Goal: Transaction & Acquisition: Purchase product/service

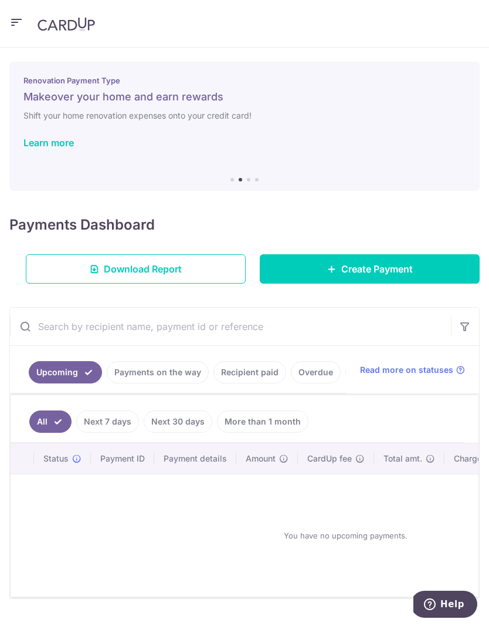
click at [168, 368] on link "Payments on the way" at bounding box center [158, 372] width 102 height 22
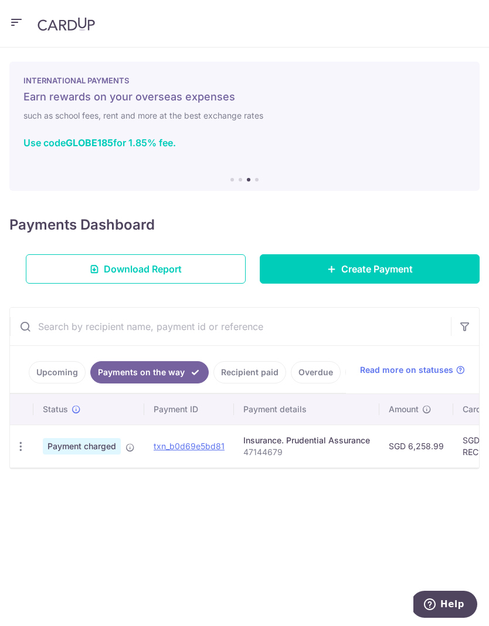
click at [64, 368] on link "Upcoming" at bounding box center [57, 372] width 57 height 22
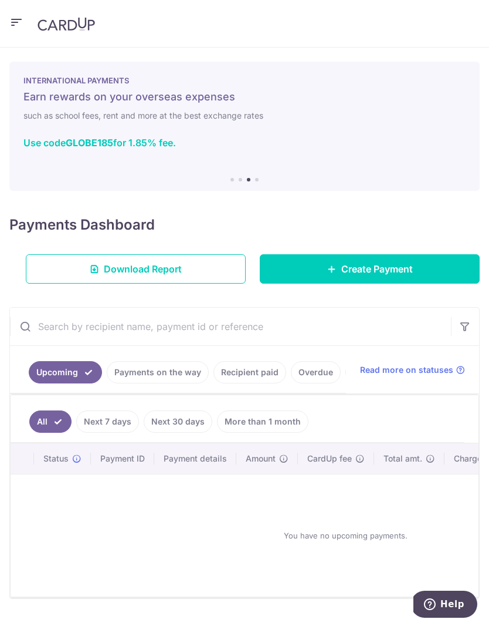
click at [325, 272] on link "Create Payment" at bounding box center [370, 268] width 220 height 29
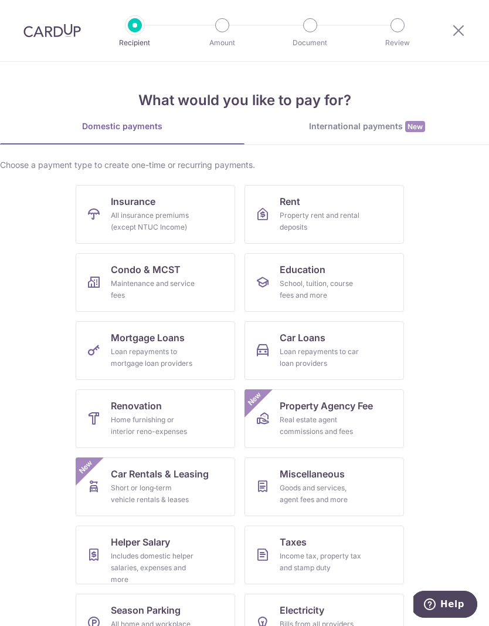
click at [201, 215] on link "Insurance All insurance premiums (except NTUC Income)" at bounding box center [156, 214] width 160 height 59
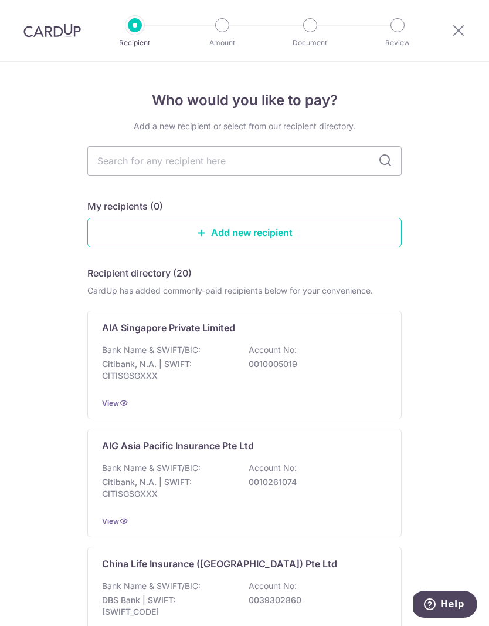
click at [261, 366] on p "0010005019" at bounding box center [314, 364] width 131 height 12
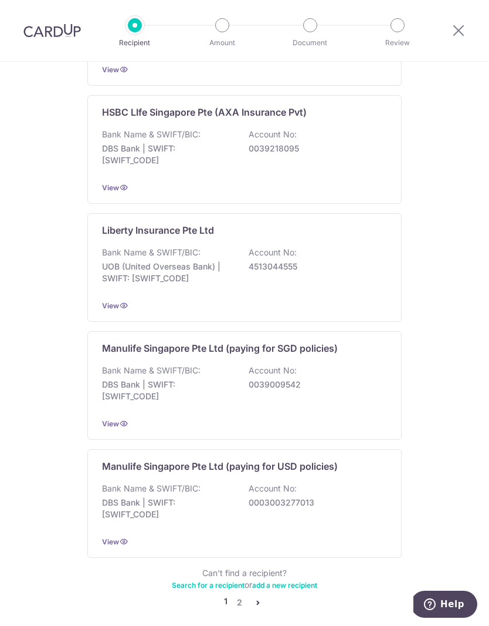
scroll to position [940, 0]
click at [242, 596] on link "2" at bounding box center [239, 603] width 14 height 14
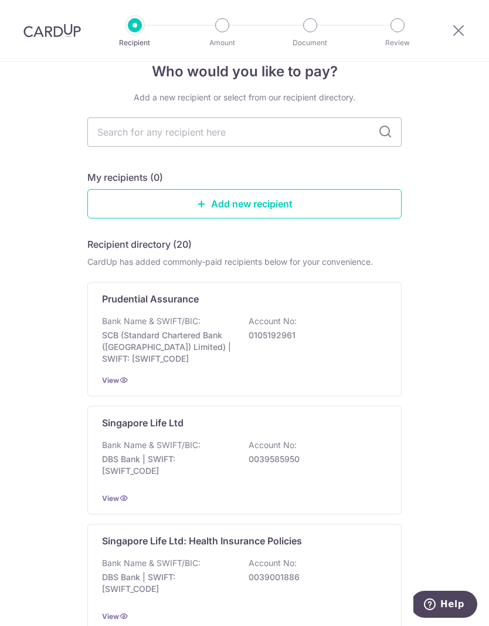
scroll to position [36, 0]
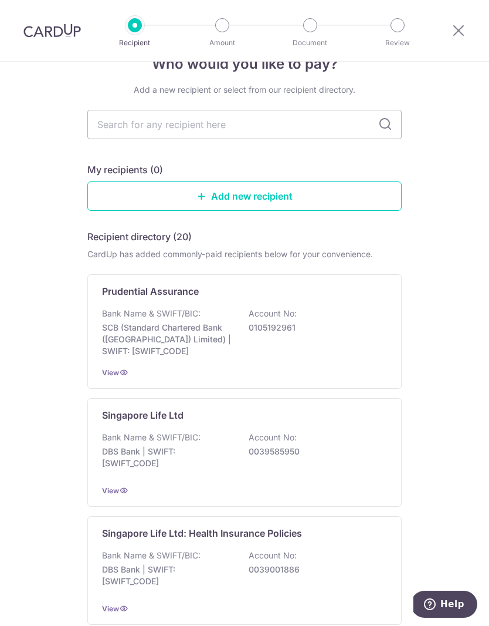
click at [332, 327] on div "Bank Name & SWIFT/BIC: SCB (Standard Chartered Bank (Singapore) Limited) | SWIF…" at bounding box center [244, 331] width 285 height 49
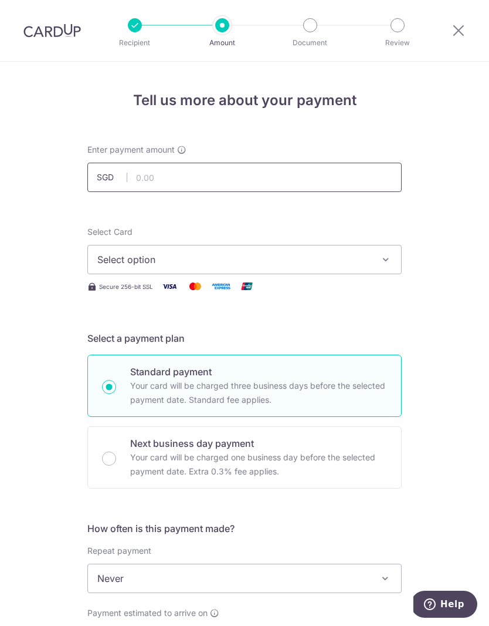
click at [321, 178] on input "text" at bounding box center [244, 177] width 315 height 29
click at [277, 184] on input "text" at bounding box center [244, 177] width 315 height 29
click at [365, 262] on span "Select option" at bounding box center [233, 259] width 273 height 14
type input "4,756.63"
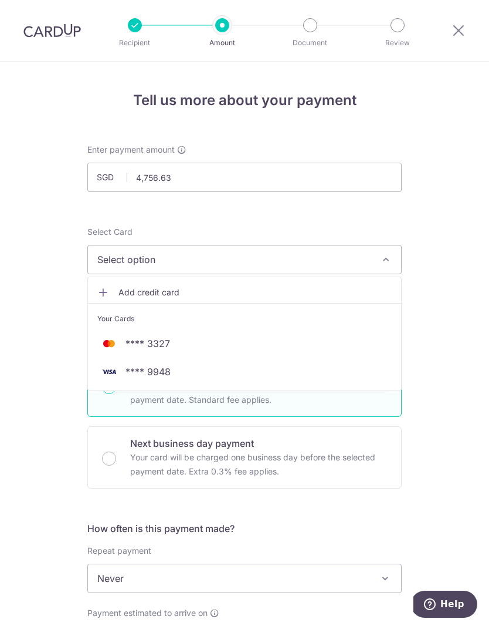
click at [302, 372] on span "**** 9948" at bounding box center [244, 371] width 295 height 14
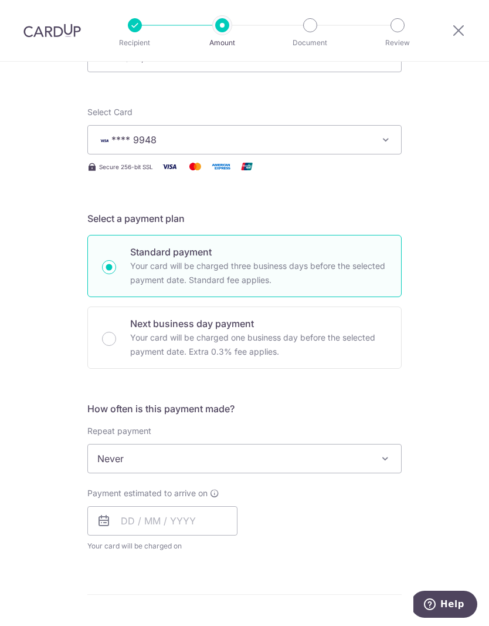
scroll to position [163, 0]
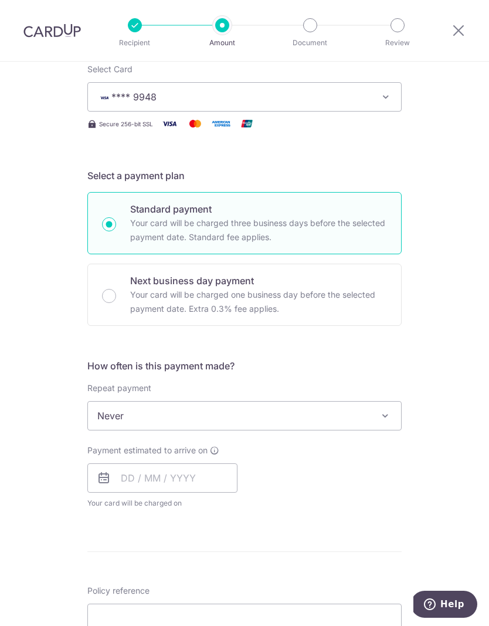
click at [346, 422] on span "Never" at bounding box center [244, 415] width 313 height 28
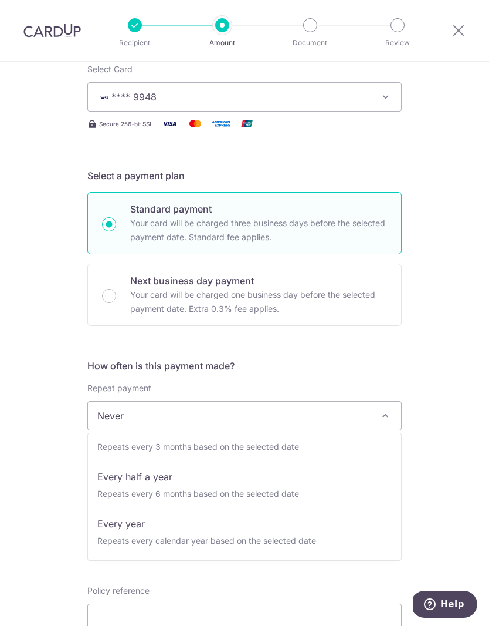
scroll to position [164, 0]
select select "6"
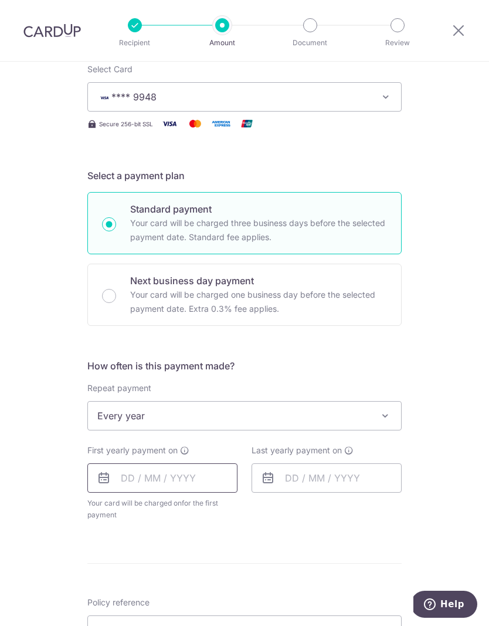
click at [205, 478] on input "text" at bounding box center [162, 477] width 150 height 29
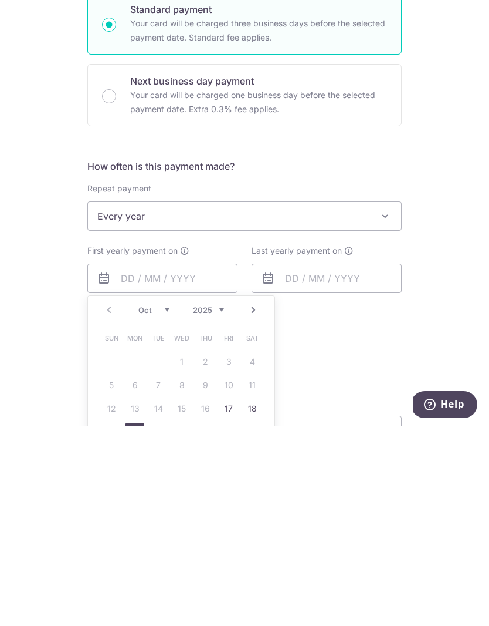
click at [131, 622] on link "20" at bounding box center [135, 631] width 19 height 19
type input "[DATE]"
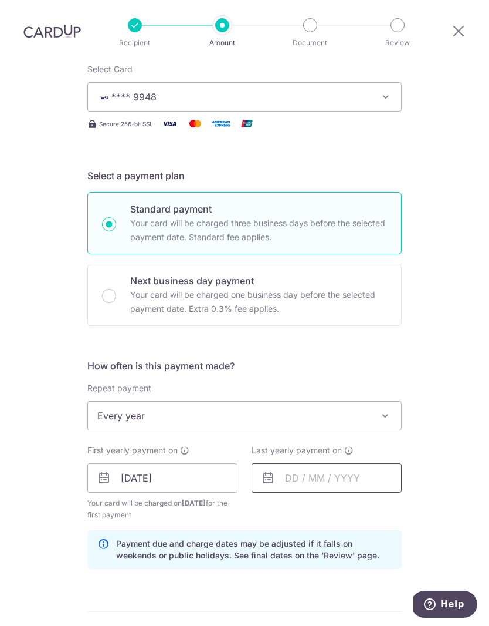
click at [357, 463] on input "text" at bounding box center [327, 477] width 150 height 29
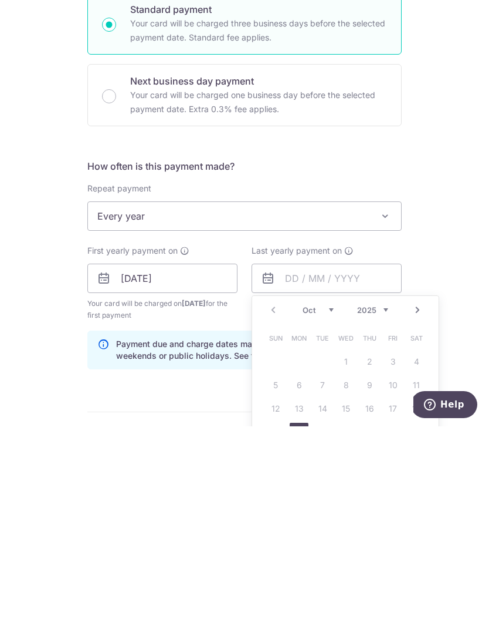
click at [383, 505] on select "2025 2026 2027 2028 2029 2030 2031 2032 2033 2034 2035" at bounding box center [372, 509] width 31 height 9
click at [371, 552] on link "1" at bounding box center [369, 561] width 19 height 19
type input "01/10/2026"
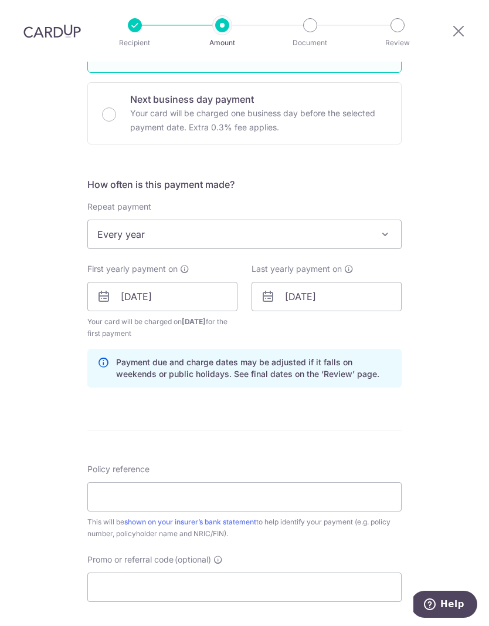
scroll to position [385, 0]
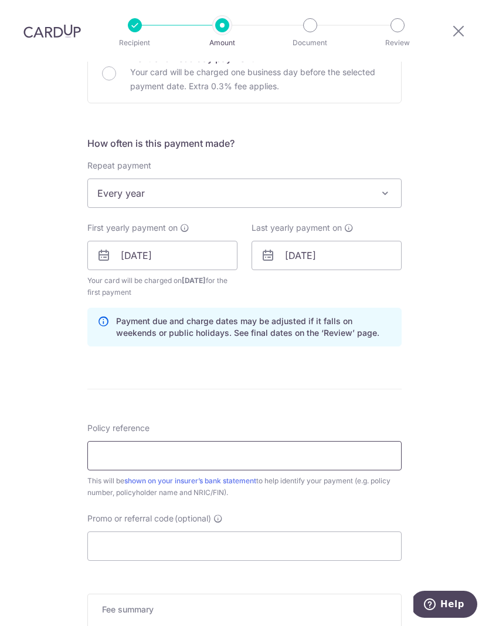
click at [337, 441] on input "Policy reference" at bounding box center [244, 455] width 315 height 29
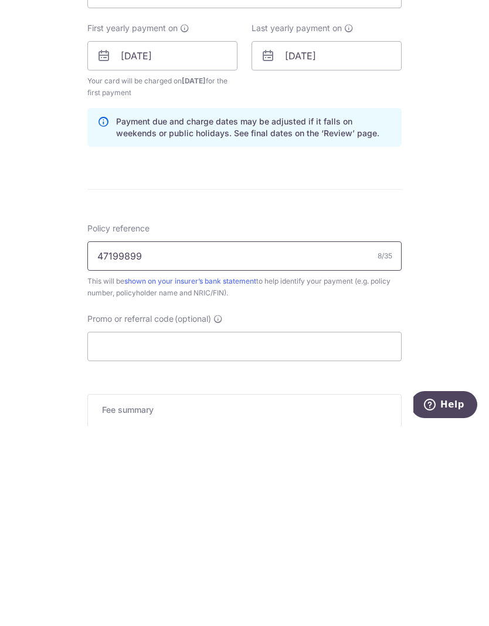
type input "47199899"
click at [328, 531] on input "Promo or referral code (optional)" at bounding box center [244, 545] width 315 height 29
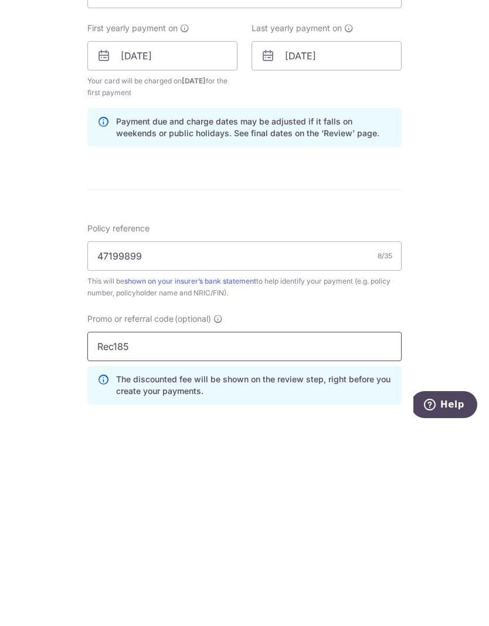
type input "Rec185"
click at [466, 325] on div "Tell us more about your payment Enter payment amount SGD 4,756.63 4756.63 Selec…" at bounding box center [244, 266] width 489 height 1179
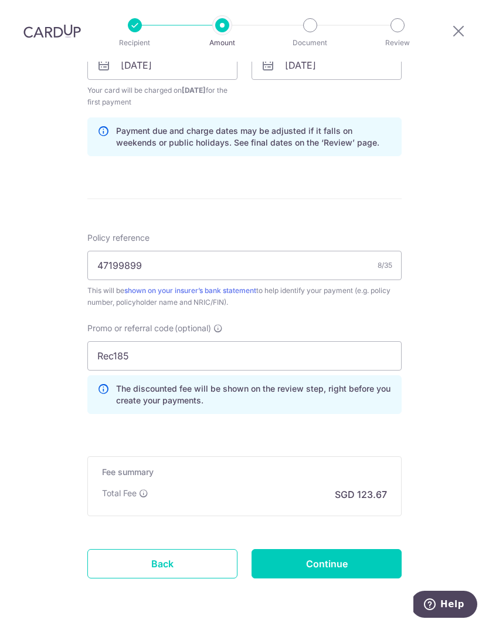
scroll to position [574, 0]
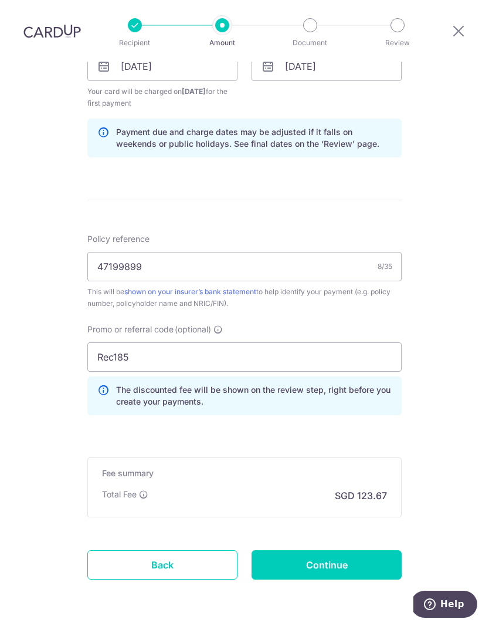
click at [368, 550] on input "Continue" at bounding box center [327, 564] width 150 height 29
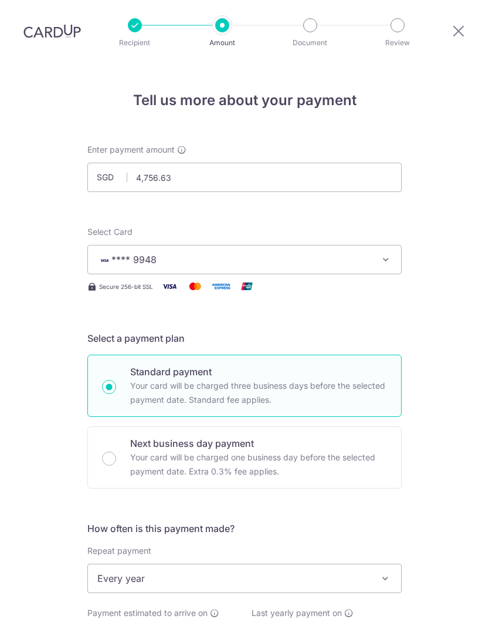
scroll to position [561, 0]
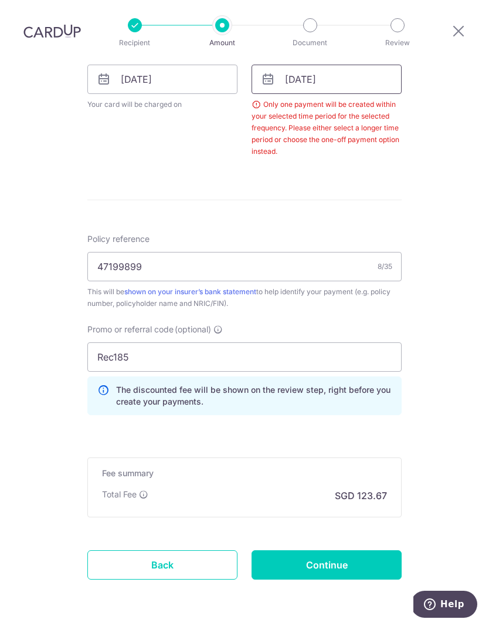
click at [374, 65] on input "01/10/2026" at bounding box center [327, 79] width 150 height 29
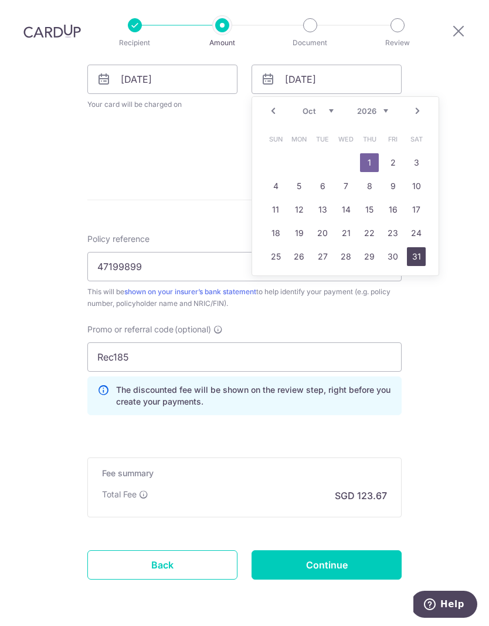
click at [416, 247] on link "31" at bounding box center [416, 256] width 19 height 19
type input "31/10/2026"
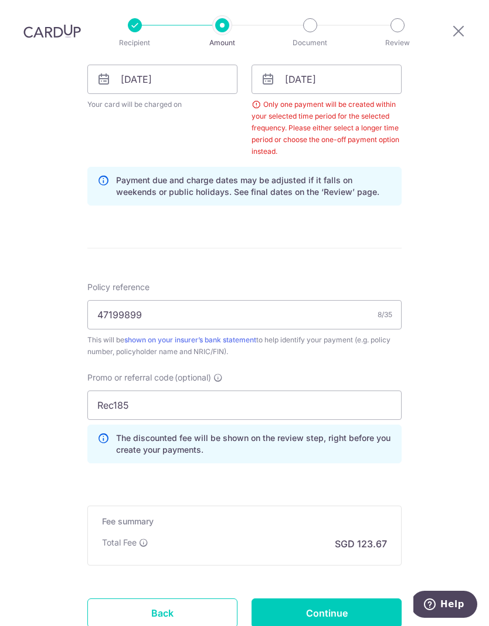
click at [369, 598] on input "Continue" at bounding box center [327, 612] width 150 height 29
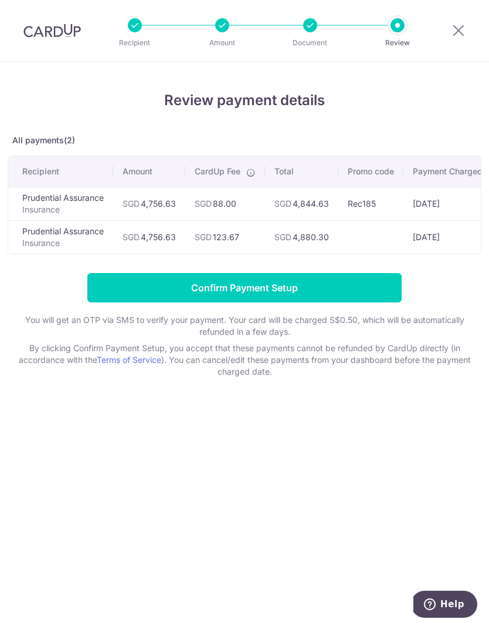
click at [359, 289] on input "Confirm Payment Setup" at bounding box center [244, 287] width 315 height 29
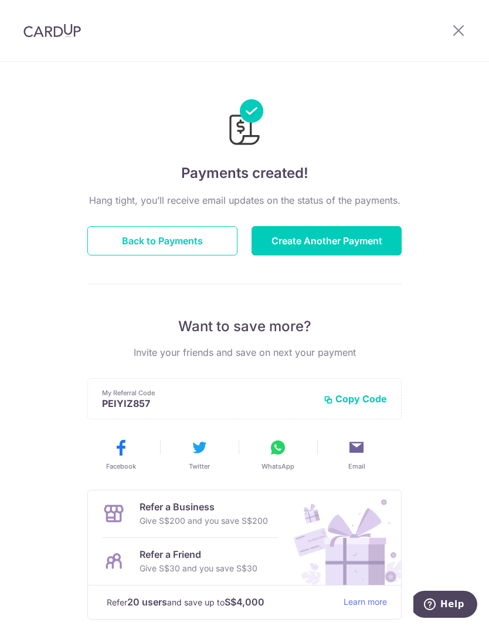
click at [217, 238] on button "Back to Payments" at bounding box center [162, 240] width 150 height 29
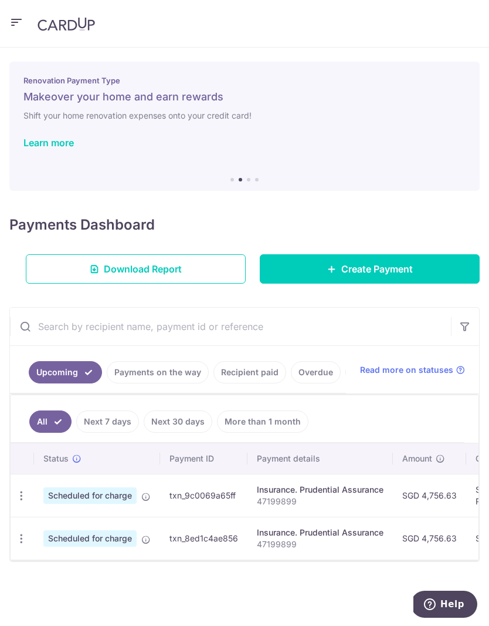
click at [23, 31] on button "button" at bounding box center [16, 23] width 14 height 19
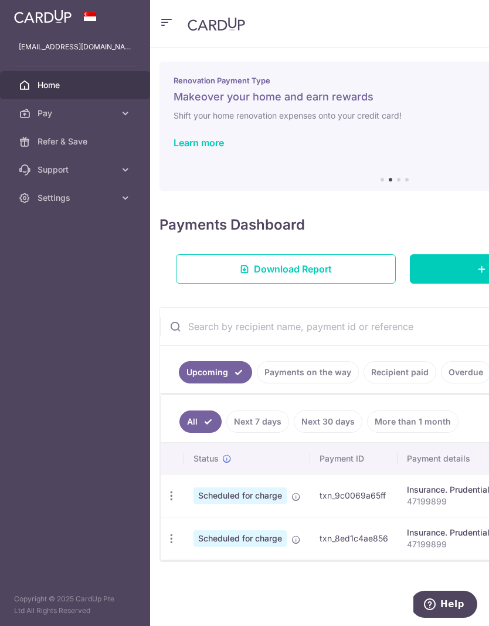
click at [121, 205] on link "Settings" at bounding box center [75, 198] width 150 height 28
click at [79, 256] on span "Logout" at bounding box center [76, 254] width 77 height 12
